Goal: Transaction & Acquisition: Purchase product/service

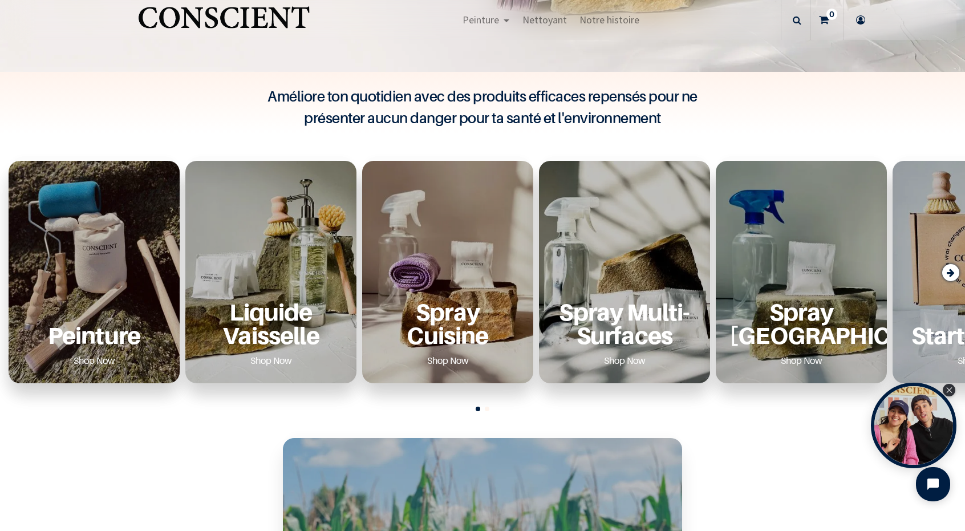
scroll to position [387, 0]
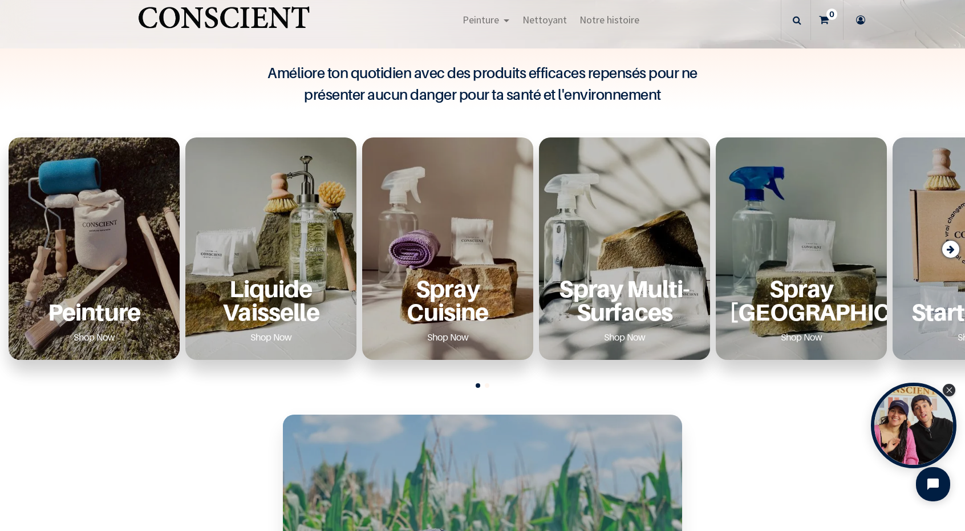
click at [92, 262] on div "Peinture Shop Now" at bounding box center [94, 248] width 171 height 222
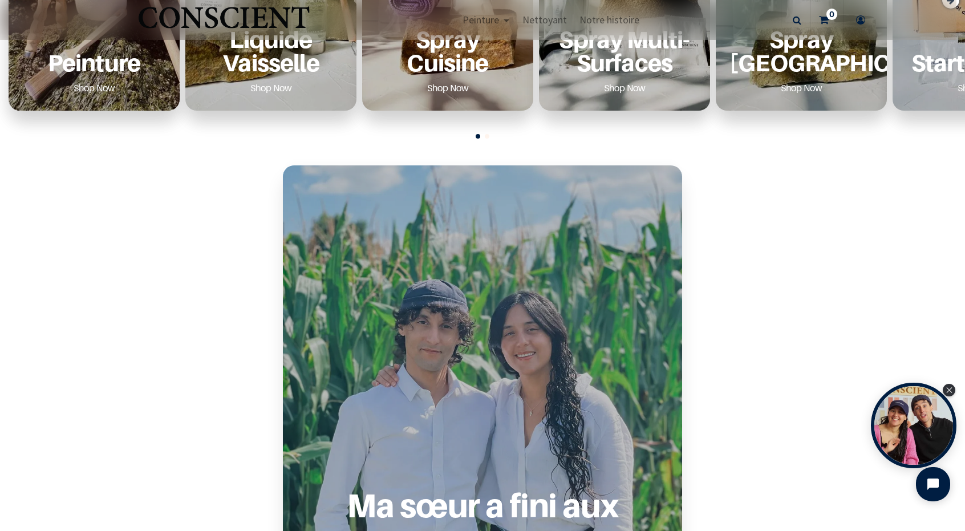
scroll to position [637, 0]
click at [101, 89] on link "Shop Now" at bounding box center [94, 87] width 69 height 18
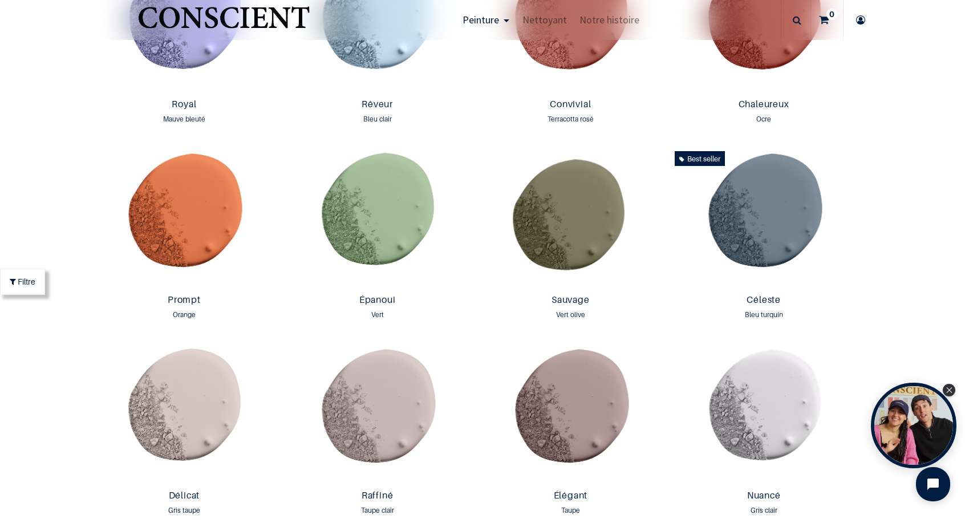
scroll to position [1353, 0]
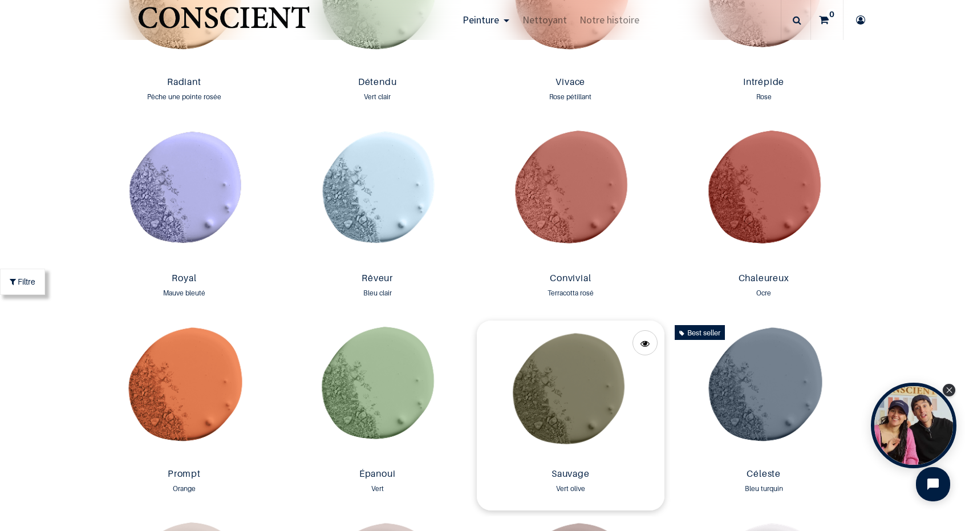
click at [549, 383] on img at bounding box center [571, 392] width 188 height 143
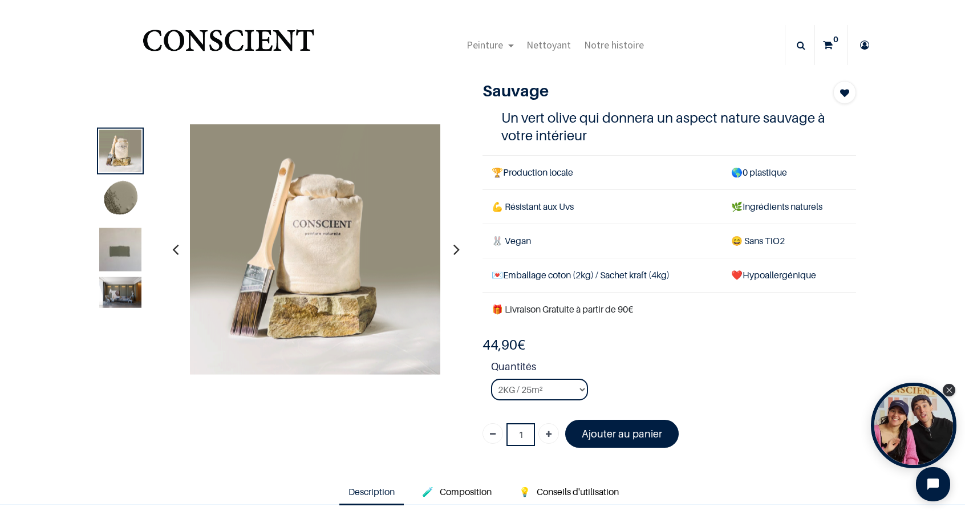
click at [130, 293] on img at bounding box center [120, 292] width 42 height 31
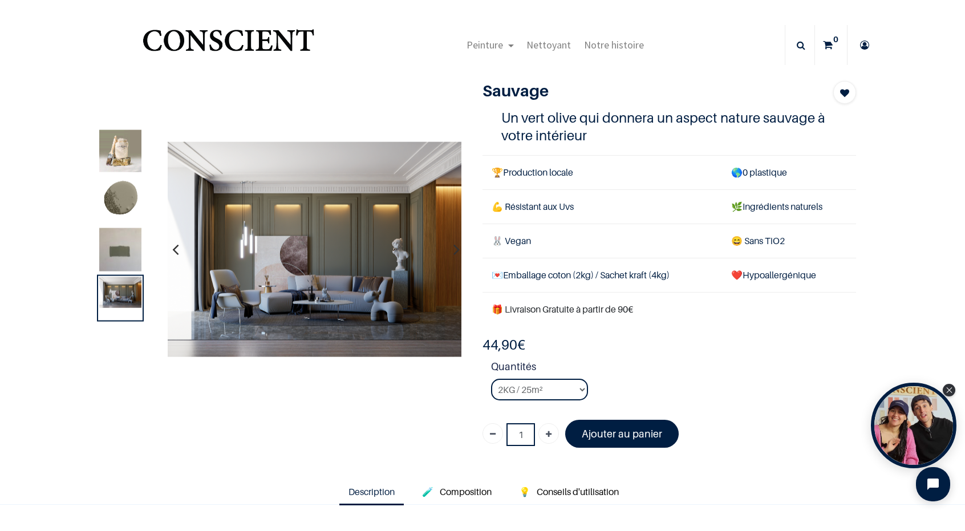
click at [117, 257] on img at bounding box center [120, 256] width 42 height 56
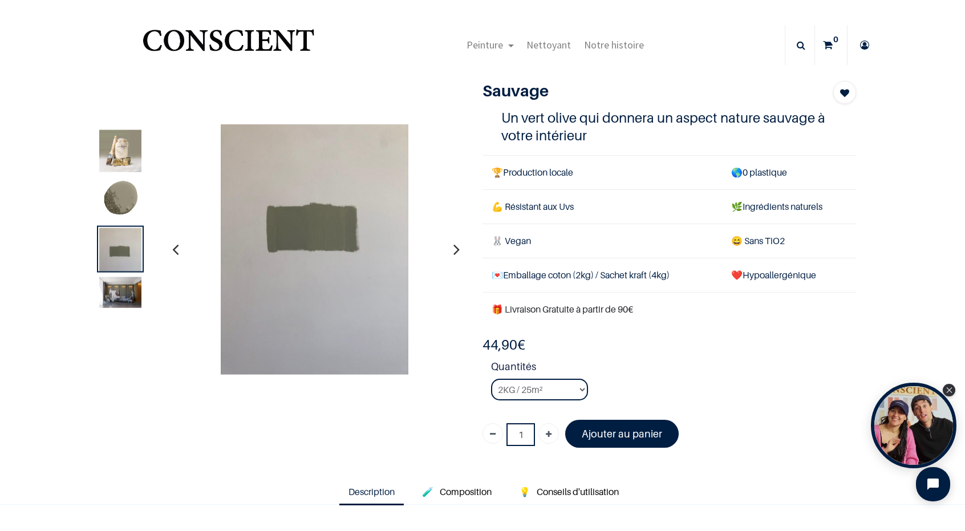
click at [108, 288] on img at bounding box center [120, 292] width 42 height 31
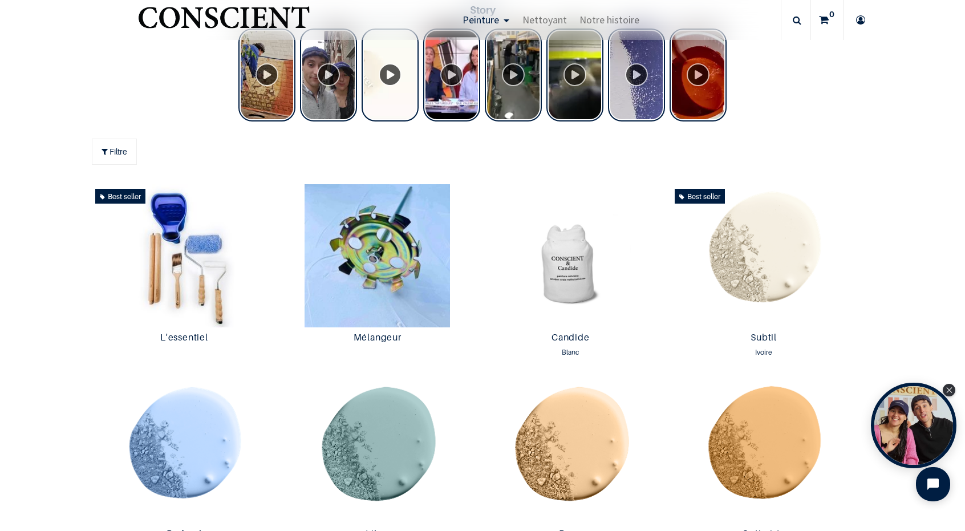
scroll to position [542, 0]
